Goal: Task Accomplishment & Management: Use online tool/utility

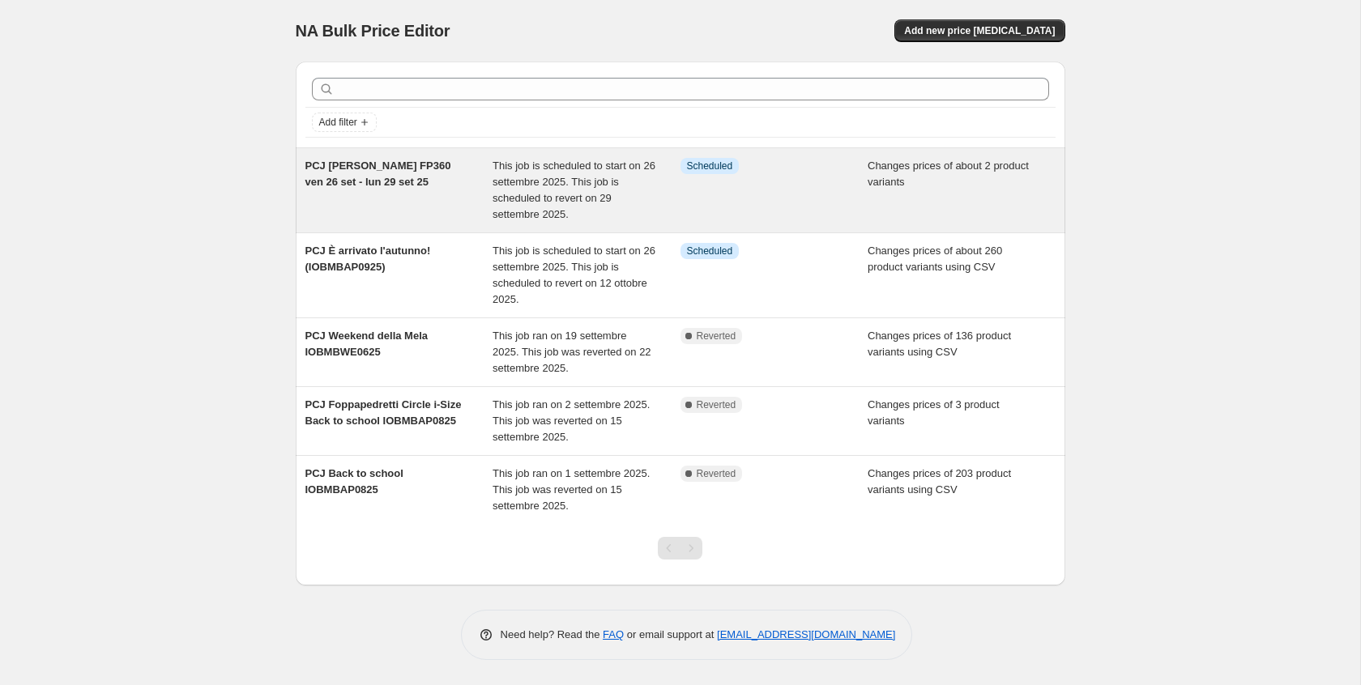
click at [800, 200] on div "Info Scheduled" at bounding box center [774, 190] width 188 height 65
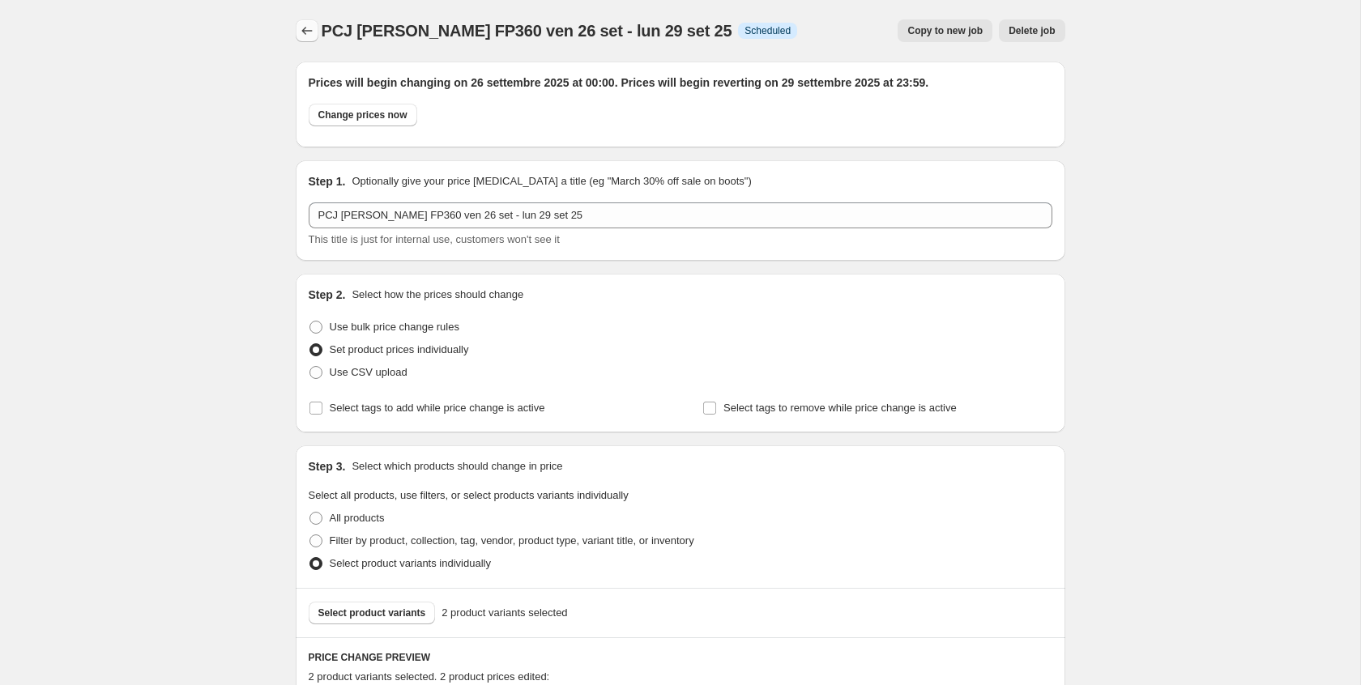
click at [305, 37] on icon "Price change jobs" at bounding box center [307, 31] width 16 height 16
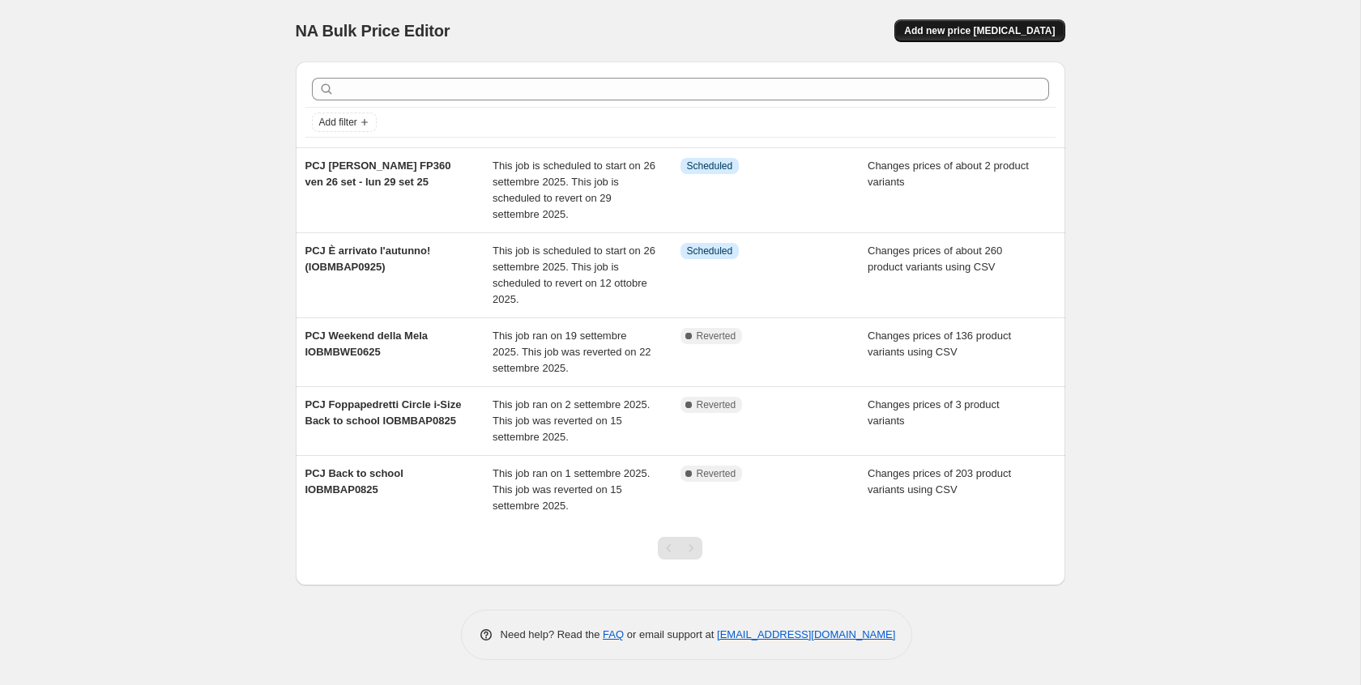
click at [998, 31] on span "Add new price [MEDICAL_DATA]" at bounding box center [979, 30] width 151 height 13
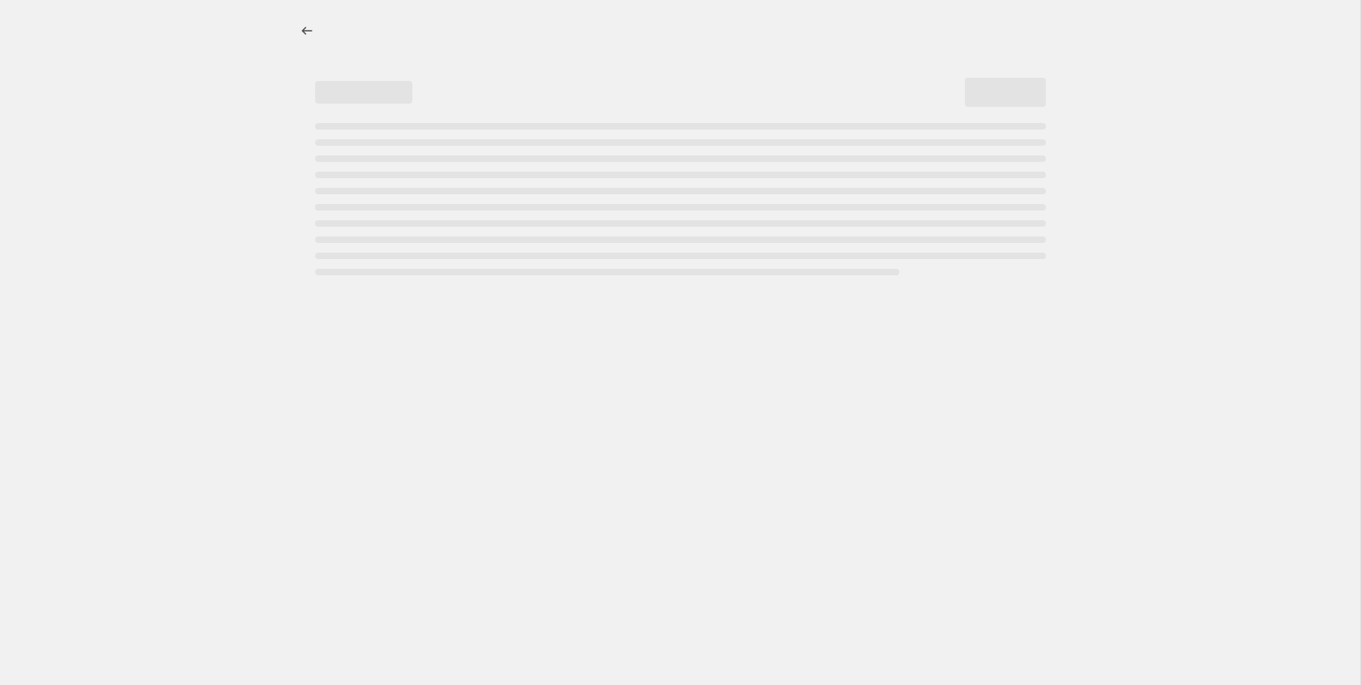
select select "percentage"
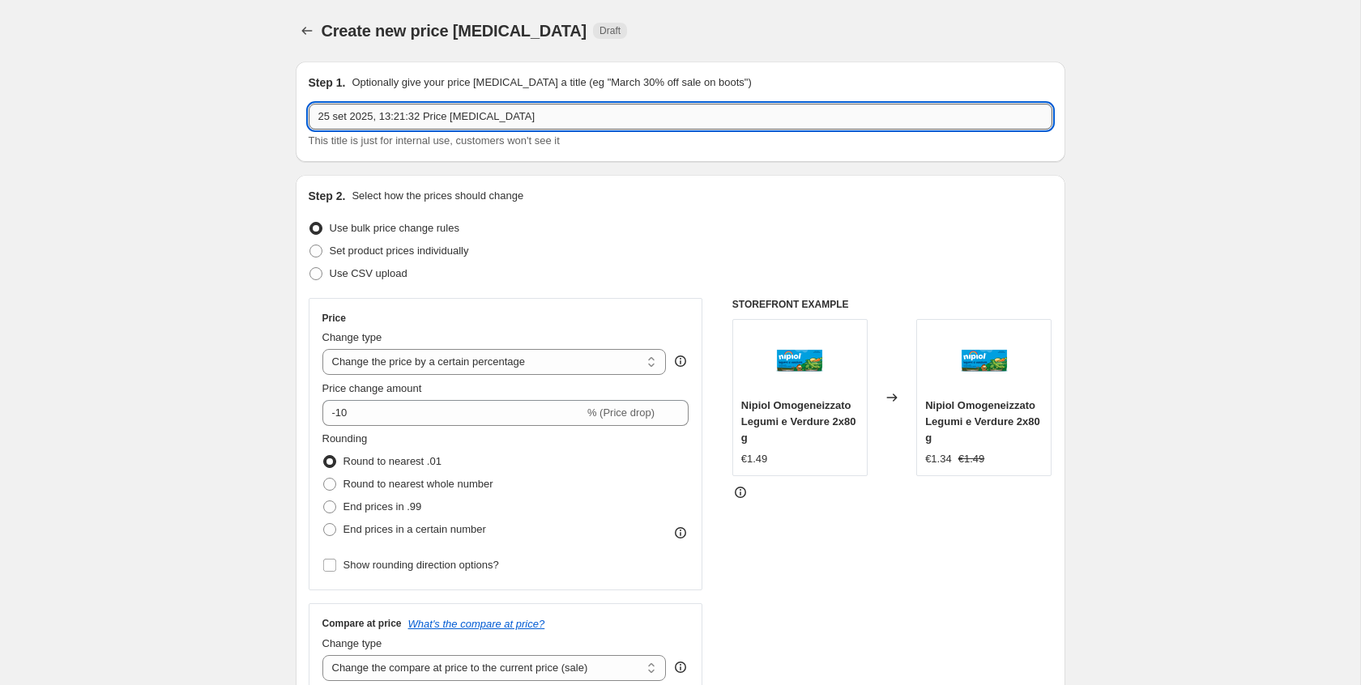
click at [598, 119] on input "25 set 2025, 13:21:32 Price [MEDICAL_DATA]" at bounding box center [681, 117] width 744 height 26
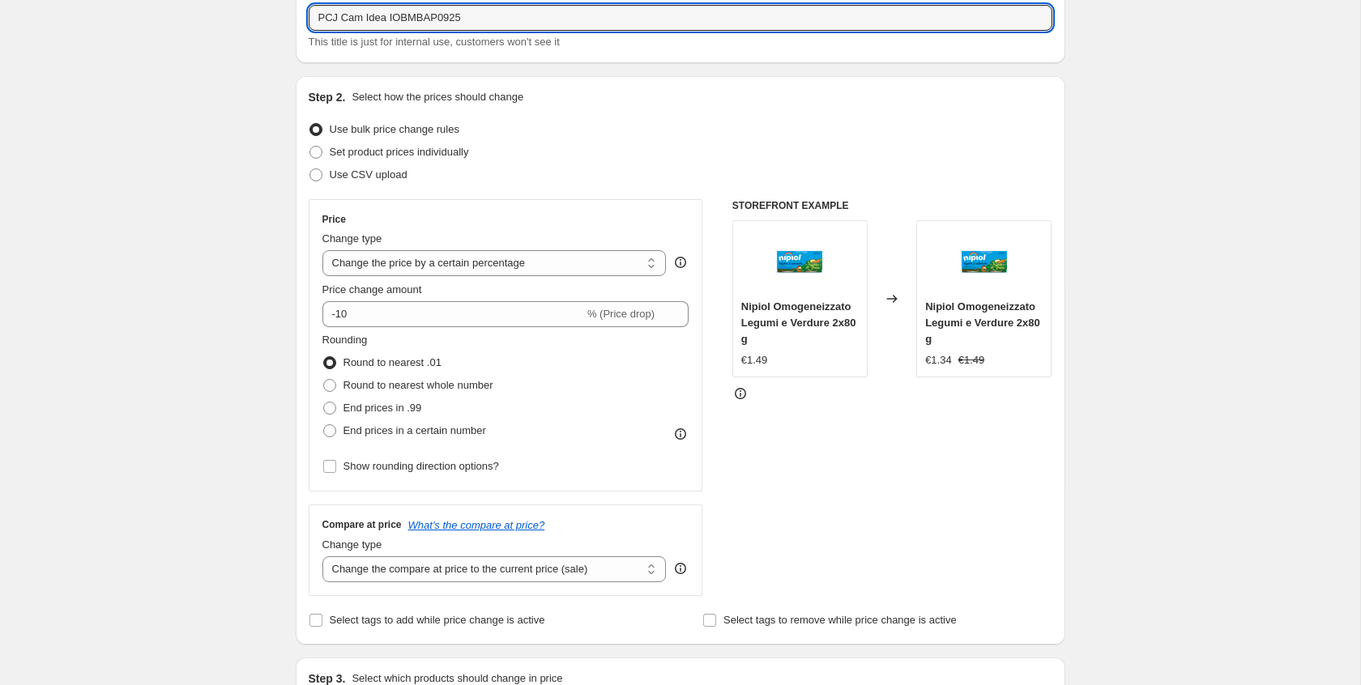
scroll to position [120, 0]
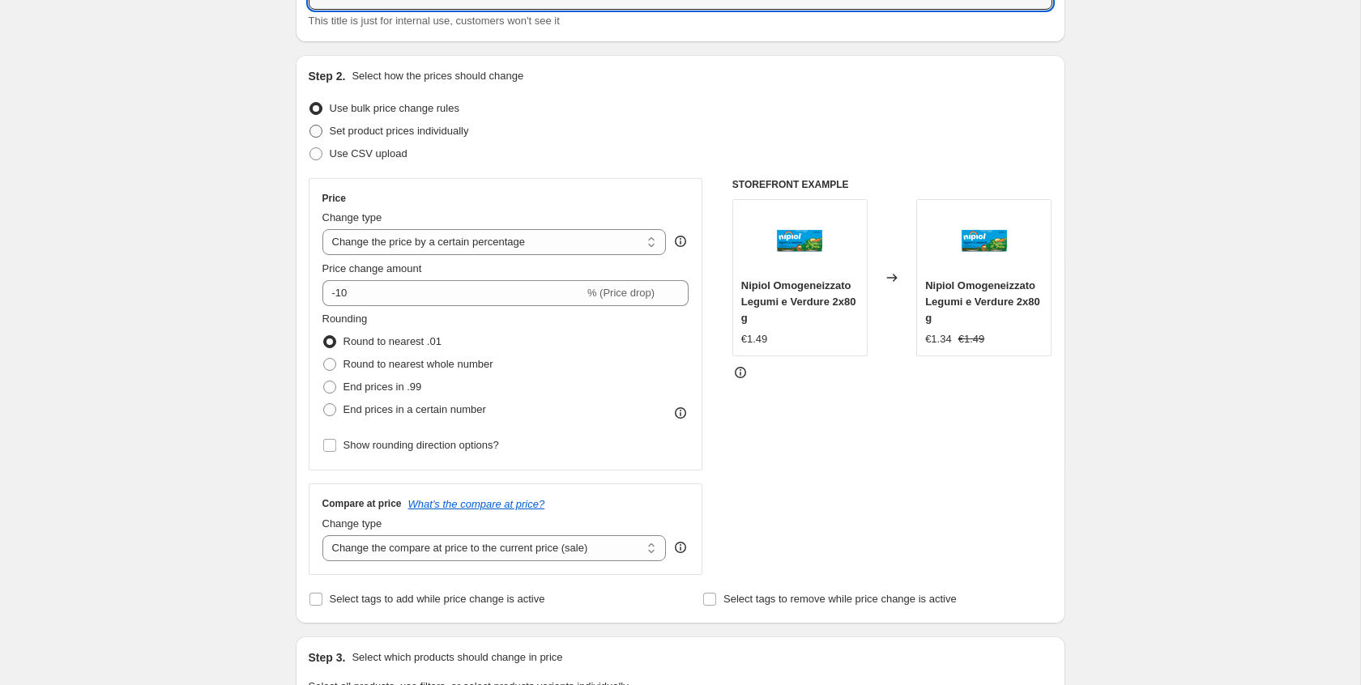
type input "PCJ Cam Idea IOBMBAP0925"
click at [313, 132] on span at bounding box center [315, 131] width 13 height 13
click at [310, 126] on input "Set product prices individually" at bounding box center [309, 125] width 1 height 1
radio input "true"
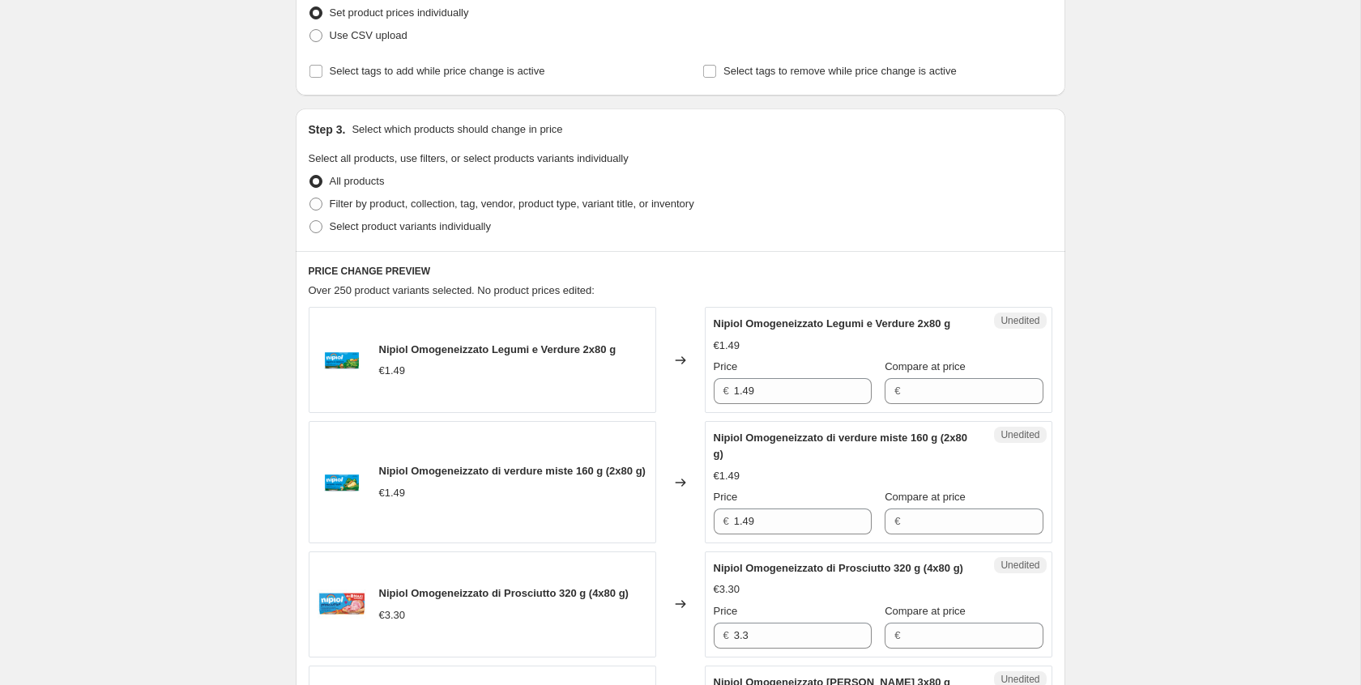
scroll to position [252, 0]
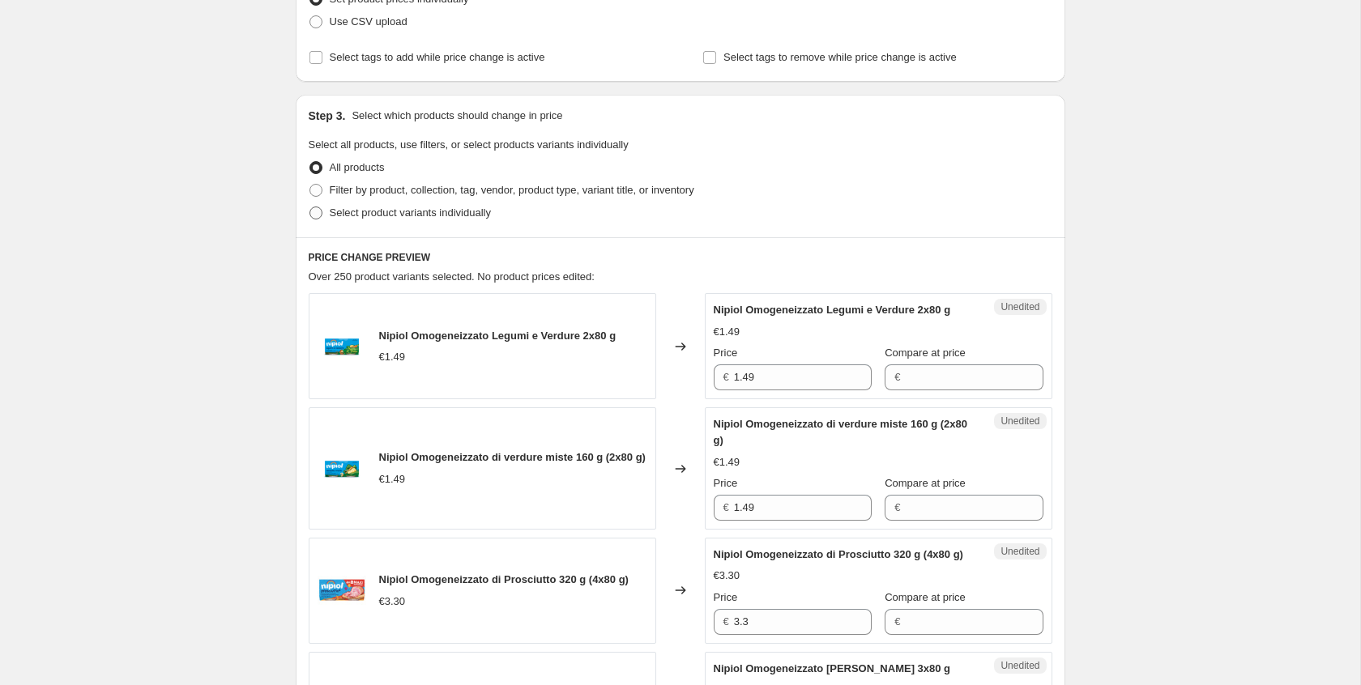
click at [321, 212] on span at bounding box center [315, 213] width 13 height 13
click at [310, 207] on input "Select product variants individually" at bounding box center [309, 207] width 1 height 1
radio input "true"
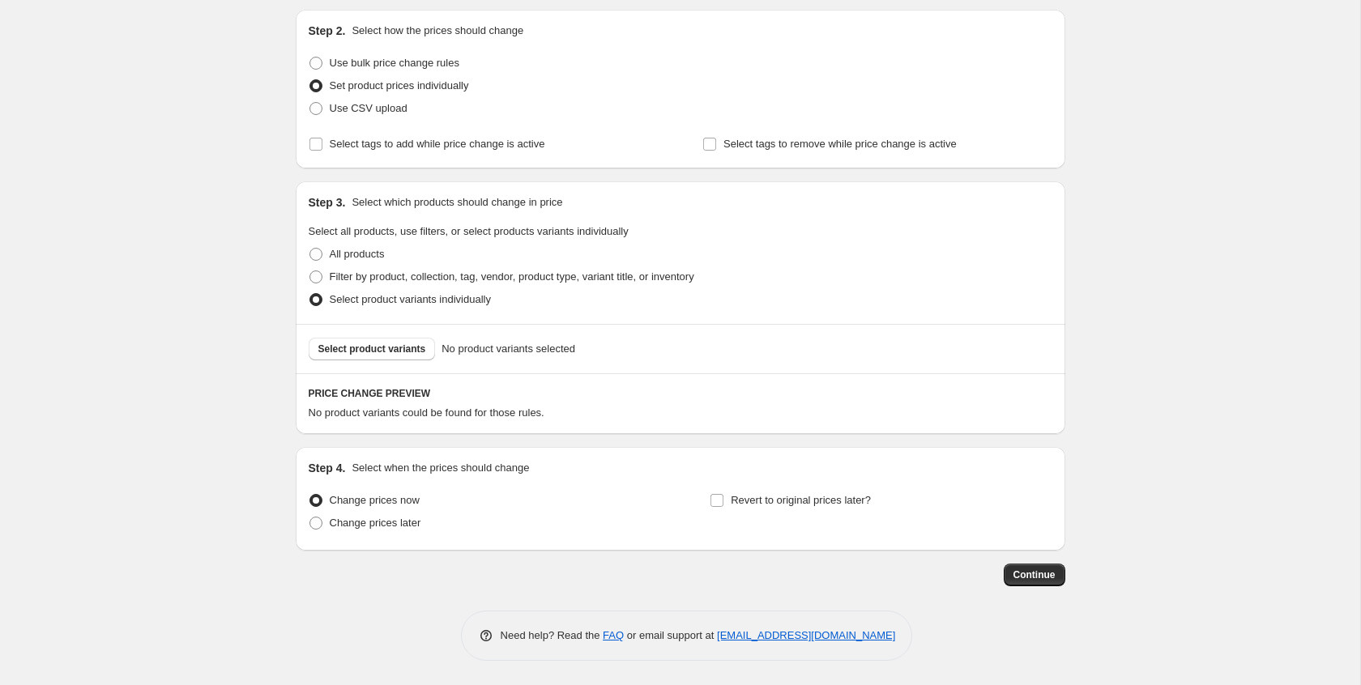
scroll to position [165, 0]
click at [412, 355] on span "Select product variants" at bounding box center [372, 349] width 108 height 13
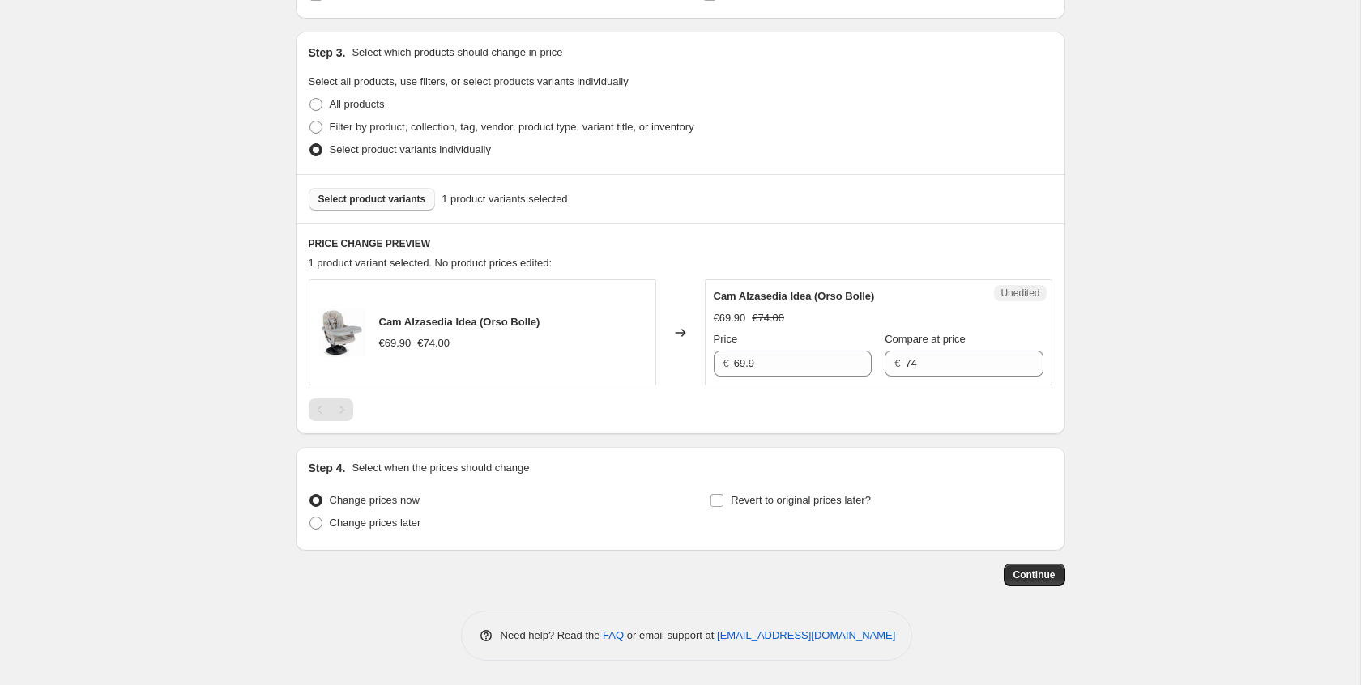
scroll to position [315, 0]
click at [790, 375] on input "69.9" at bounding box center [803, 364] width 138 height 26
type input "59"
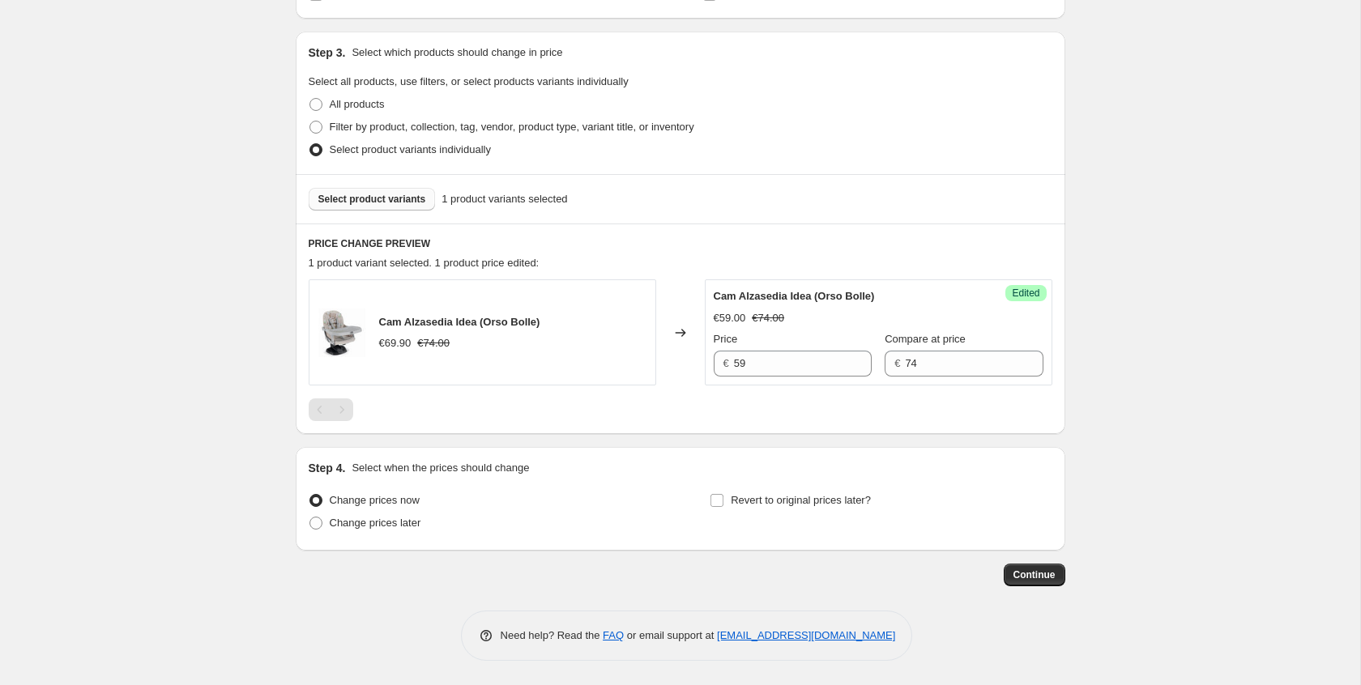
click at [782, 424] on div "PRICE CHANGE PREVIEW 1 product variant selected. 1 product price edited: Cam Al…" at bounding box center [681, 329] width 770 height 211
click at [415, 527] on span "Change prices later" at bounding box center [376, 523] width 92 height 12
click at [310, 518] on input "Change prices later" at bounding box center [309, 517] width 1 height 1
radio input "true"
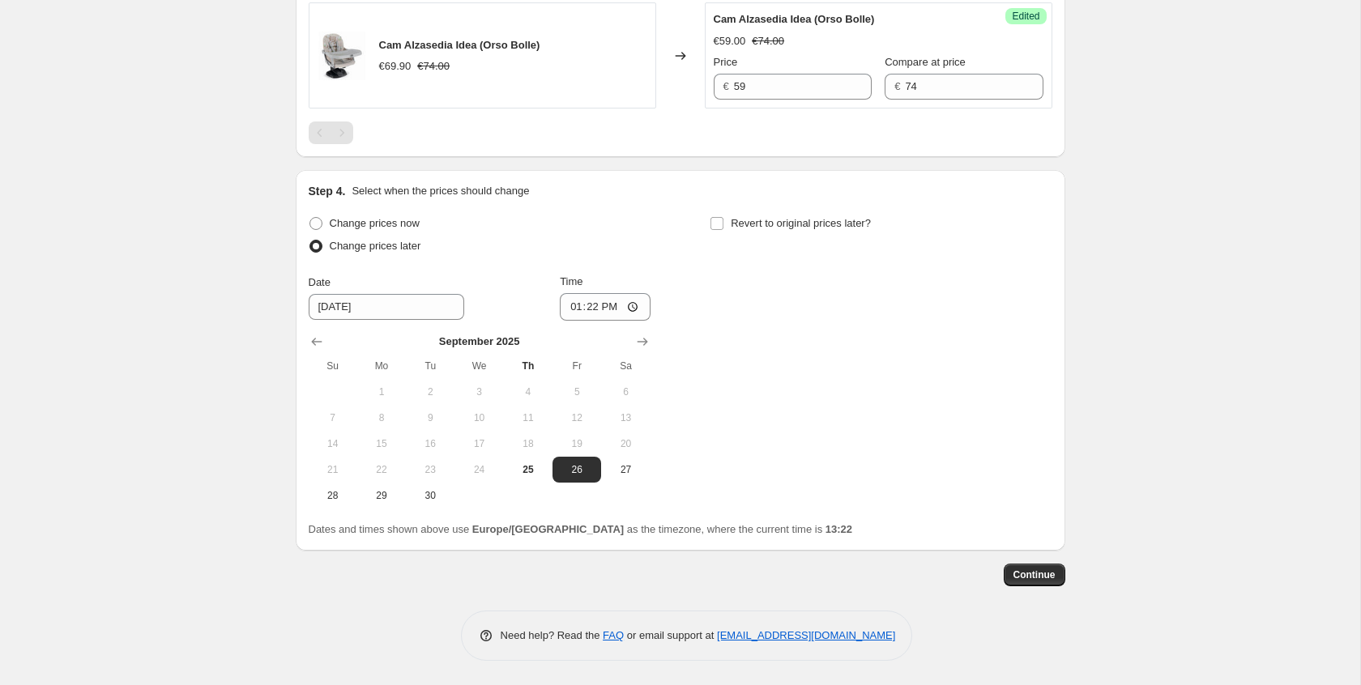
scroll to position [594, 0]
click at [565, 474] on span "26" at bounding box center [577, 469] width 36 height 13
click at [617, 304] on input "13:22" at bounding box center [605, 307] width 91 height 28
type input "00:00"
click at [797, 223] on span "Revert to original prices later?" at bounding box center [801, 223] width 140 height 12
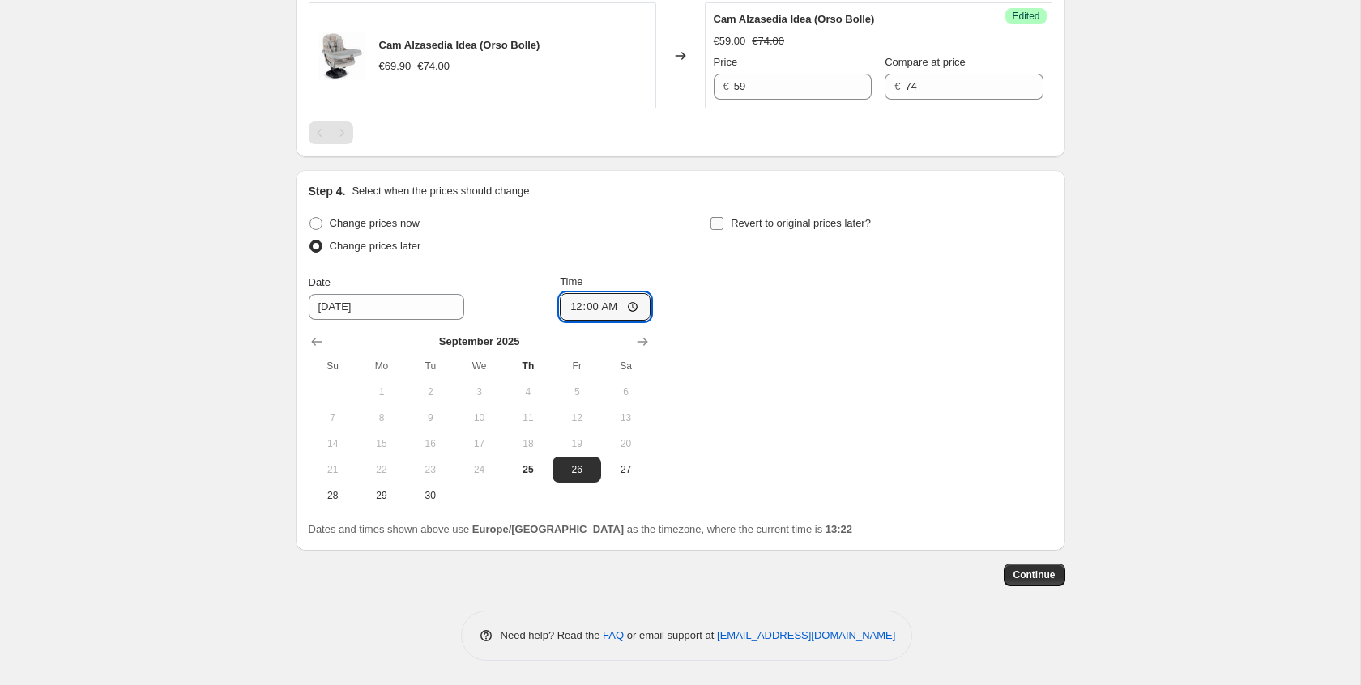
click at [723, 223] on input "Revert to original prices later?" at bounding box center [716, 223] width 13 height 13
checkbox input "true"
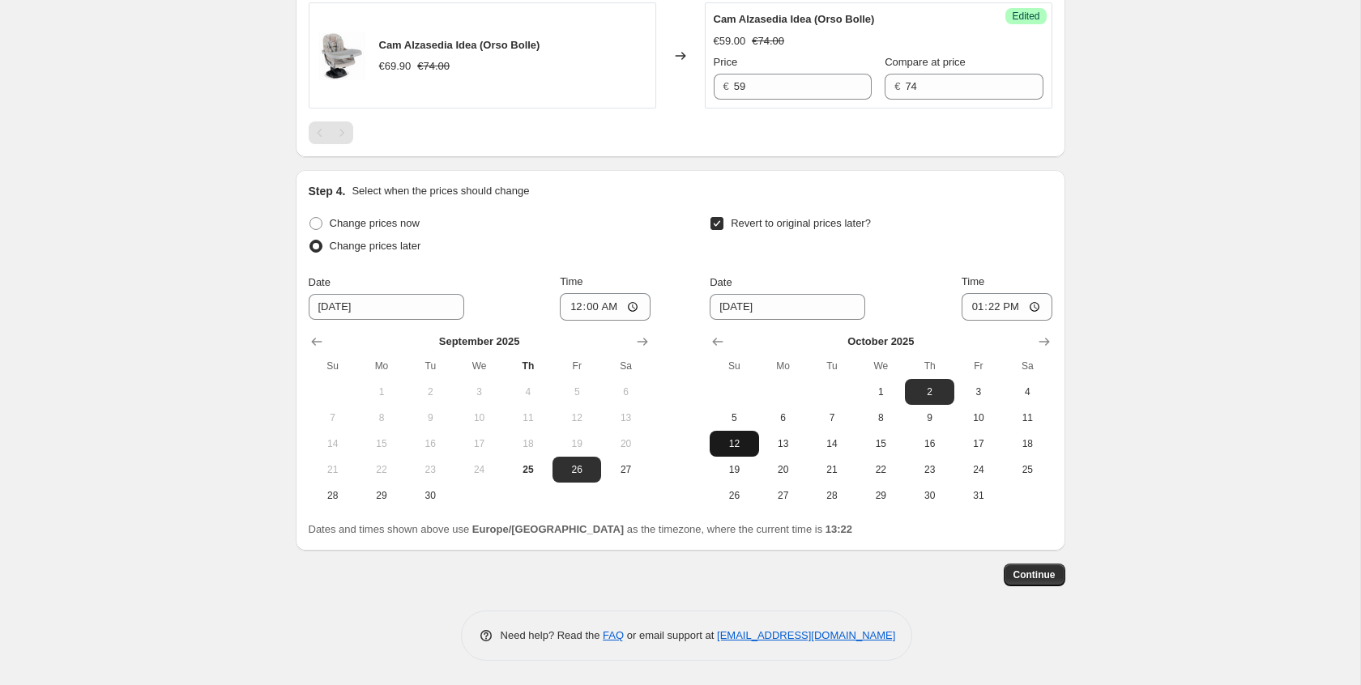
click at [731, 451] on button "12" at bounding box center [734, 444] width 49 height 26
type input "[DATE]"
click at [1019, 314] on input "13:22" at bounding box center [1007, 307] width 91 height 28
type input "23:59"
click at [1026, 221] on div "Revert to original prices later?" at bounding box center [881, 236] width 342 height 49
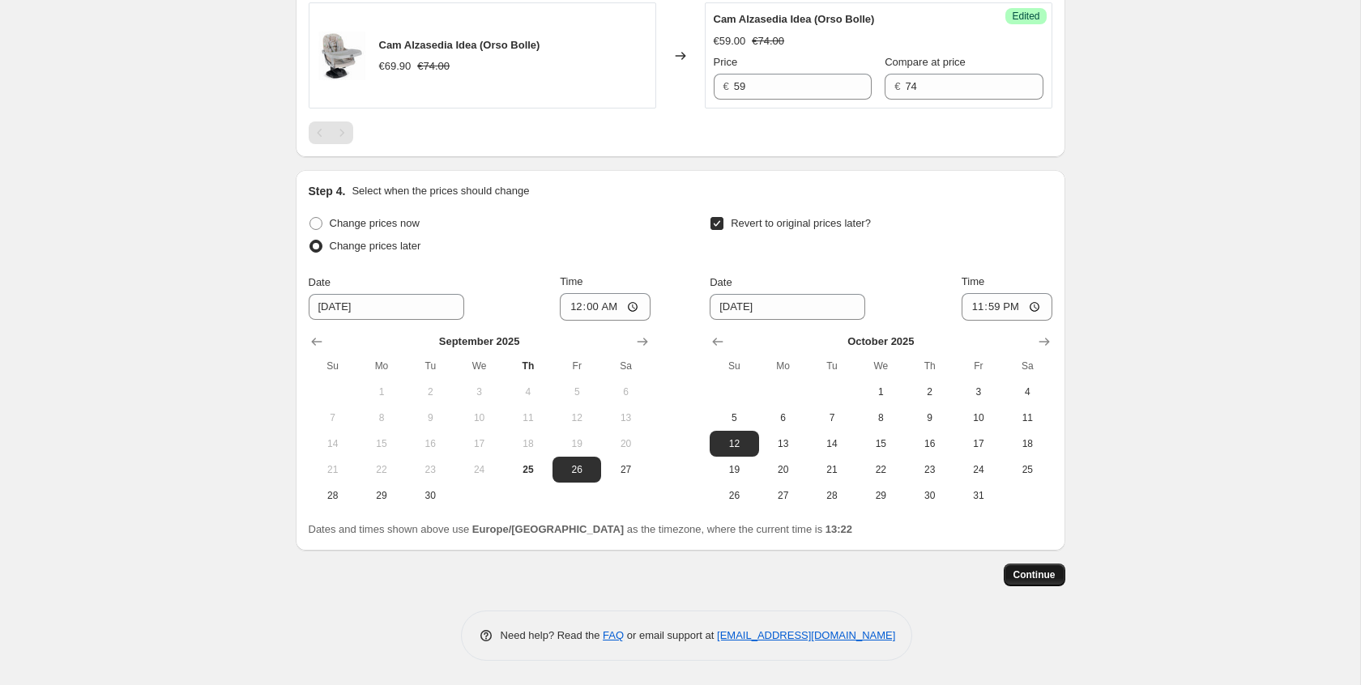
click at [1029, 576] on span "Continue" at bounding box center [1034, 575] width 42 height 13
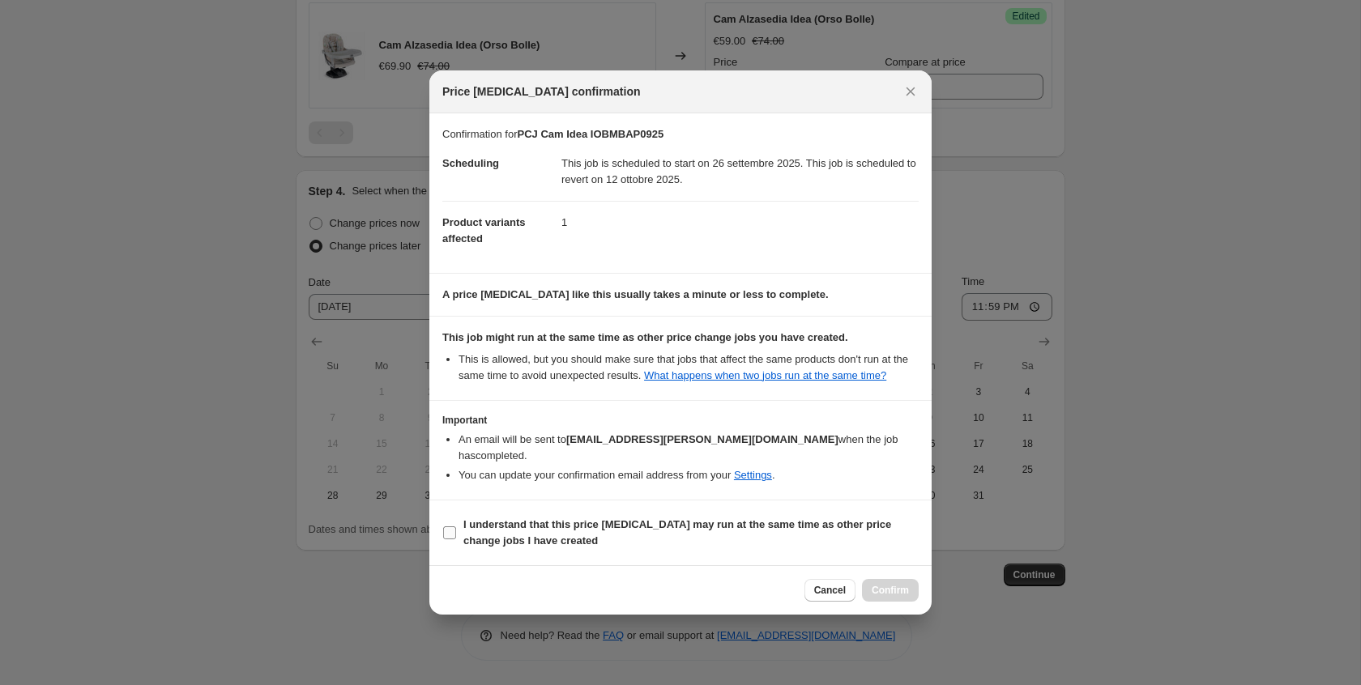
click at [672, 527] on b "I understand that this price [MEDICAL_DATA] may run at the same time as other p…" at bounding box center [677, 532] width 428 height 28
click at [456, 527] on input "I understand that this price [MEDICAL_DATA] may run at the same time as other p…" at bounding box center [449, 533] width 13 height 13
checkbox input "true"
click at [862, 590] on button "Confirm" at bounding box center [890, 590] width 57 height 23
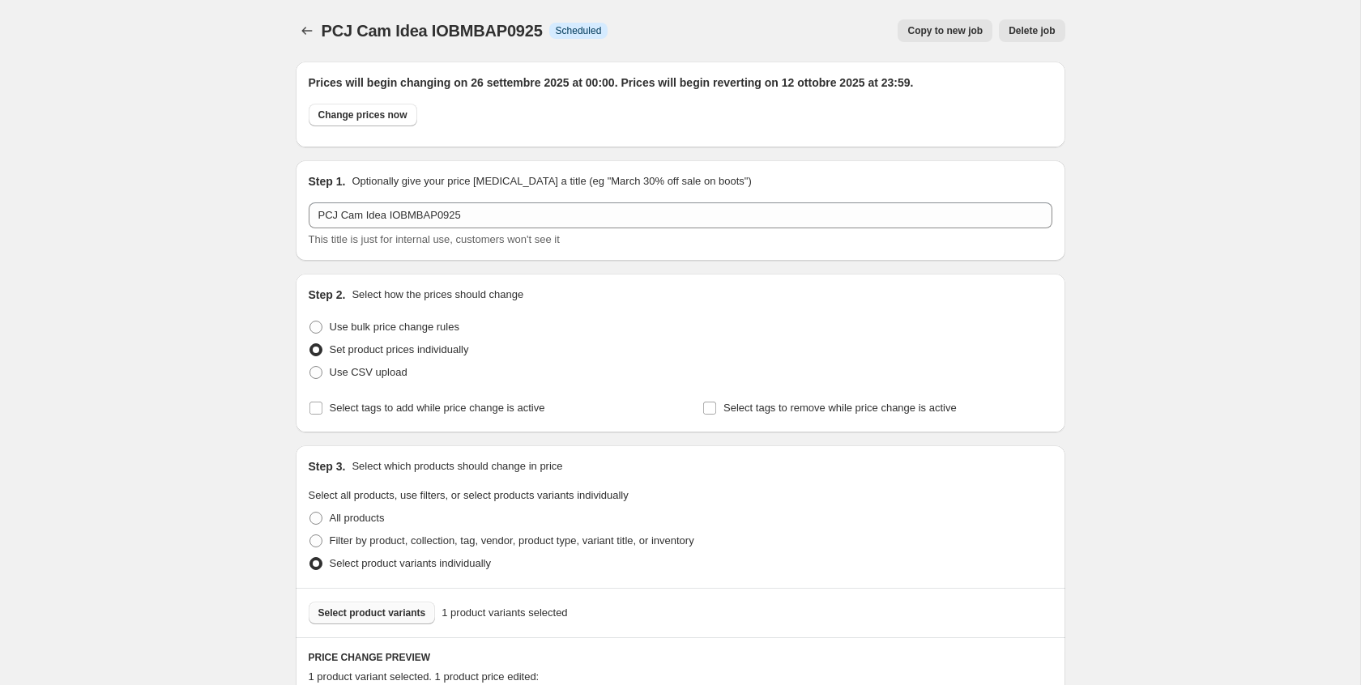
click at [314, 58] on div "PCJ Cam Idea IOBMBAP0925. This page is ready PCJ Cam Idea IOBMBAP0925 Info Sche…" at bounding box center [681, 31] width 770 height 62
click at [305, 42] on div "PCJ Cam Idea IOBMBAP0925. This page is ready PCJ Cam Idea IOBMBAP0925 Info Sche…" at bounding box center [681, 31] width 770 height 62
click at [300, 39] on button "Price change jobs" at bounding box center [307, 30] width 23 height 23
